Goal: Transaction & Acquisition: Download file/media

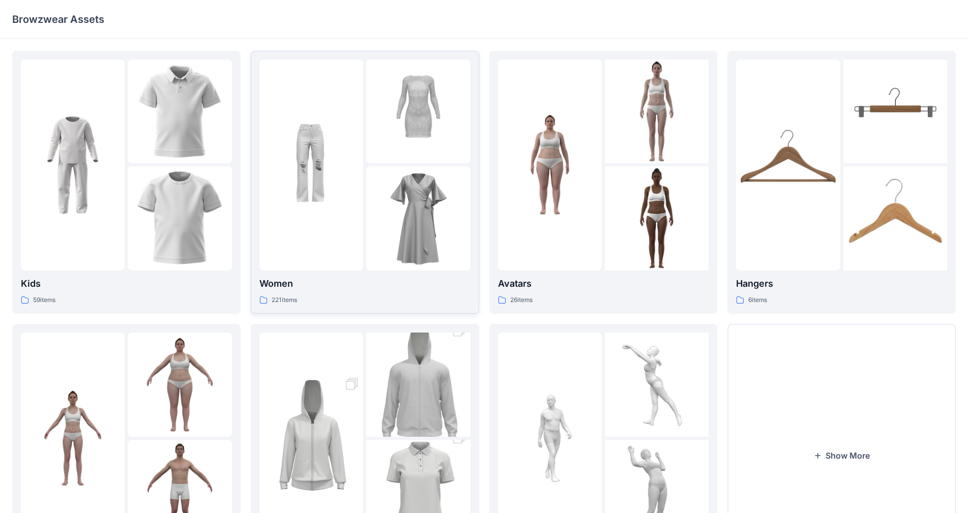
click at [282, 237] on div at bounding box center [311, 165] width 104 height 211
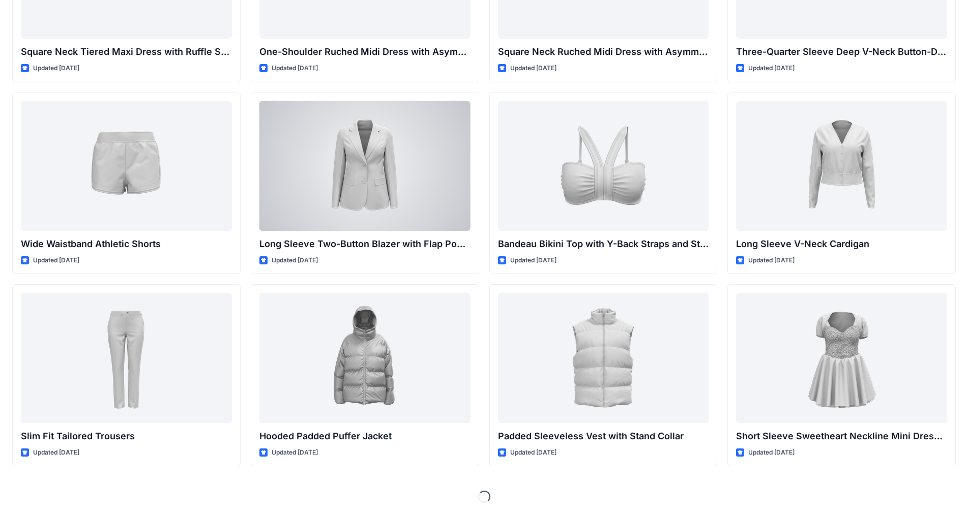
scroll to position [730, 0]
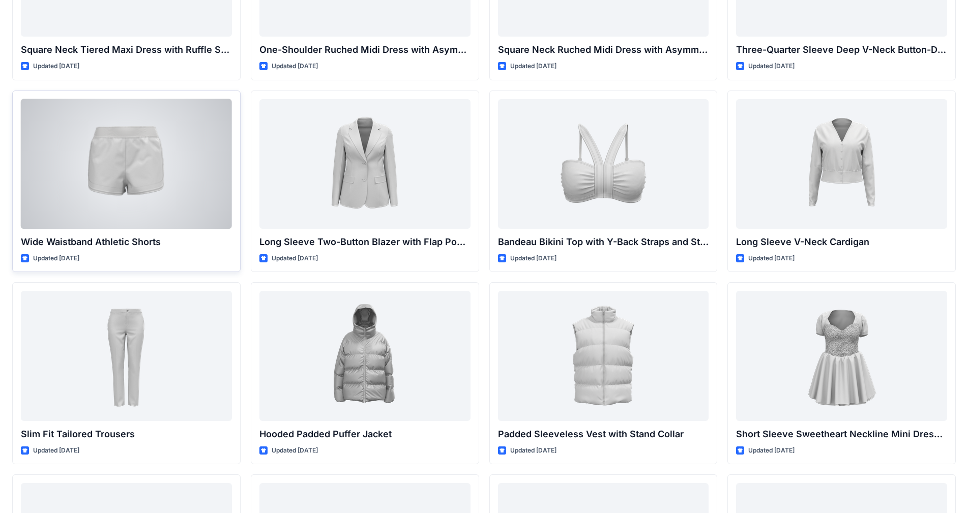
click at [127, 180] on div at bounding box center [126, 164] width 211 height 130
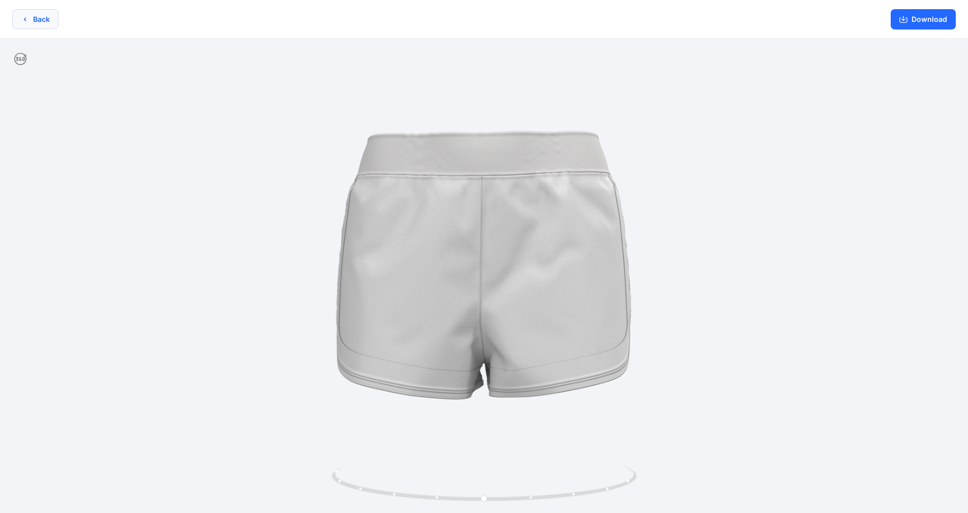
click at [33, 18] on button "Back" at bounding box center [35, 19] width 46 height 20
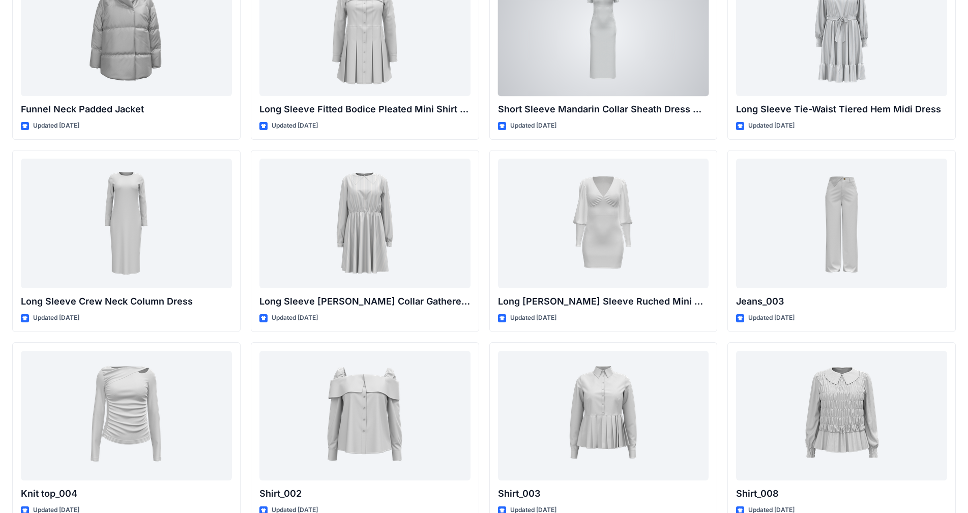
scroll to position [3393, 0]
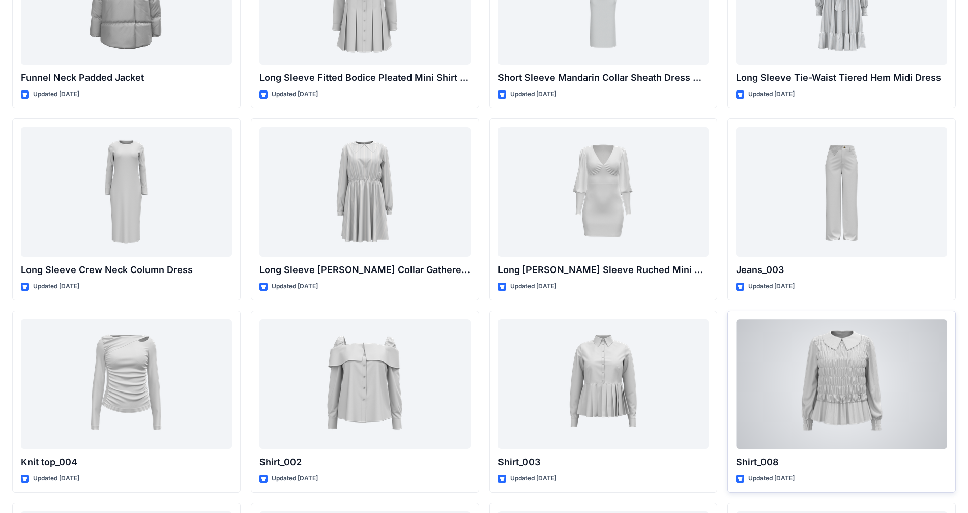
click at [508, 347] on div at bounding box center [841, 384] width 211 height 130
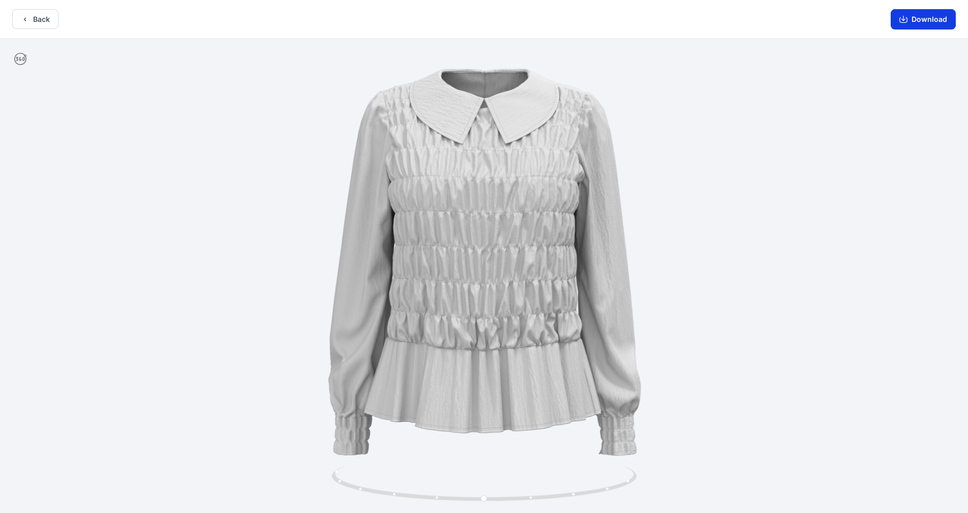
click at [508, 22] on button "Download" at bounding box center [923, 19] width 65 height 20
click at [23, 22] on icon "button" at bounding box center [25, 19] width 8 height 8
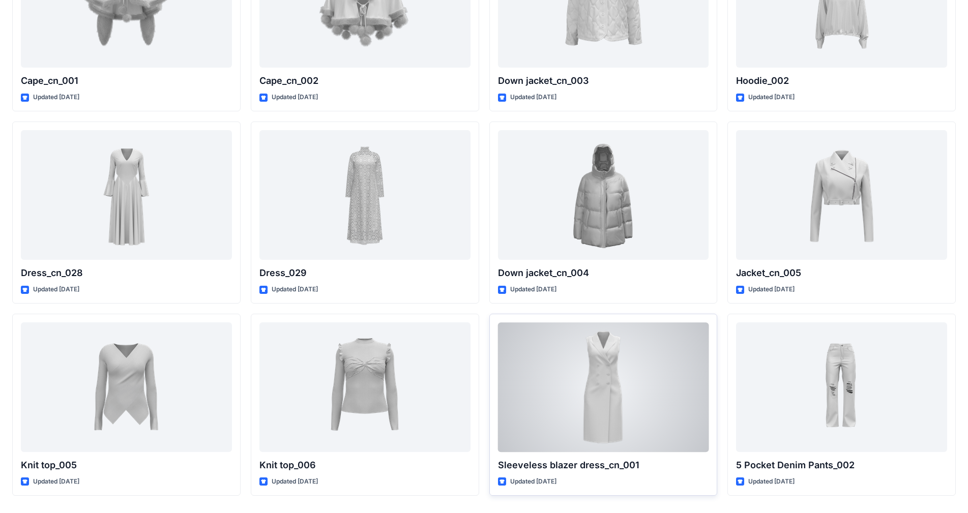
scroll to position [5326, 0]
